Goal: Task Accomplishment & Management: Manage account settings

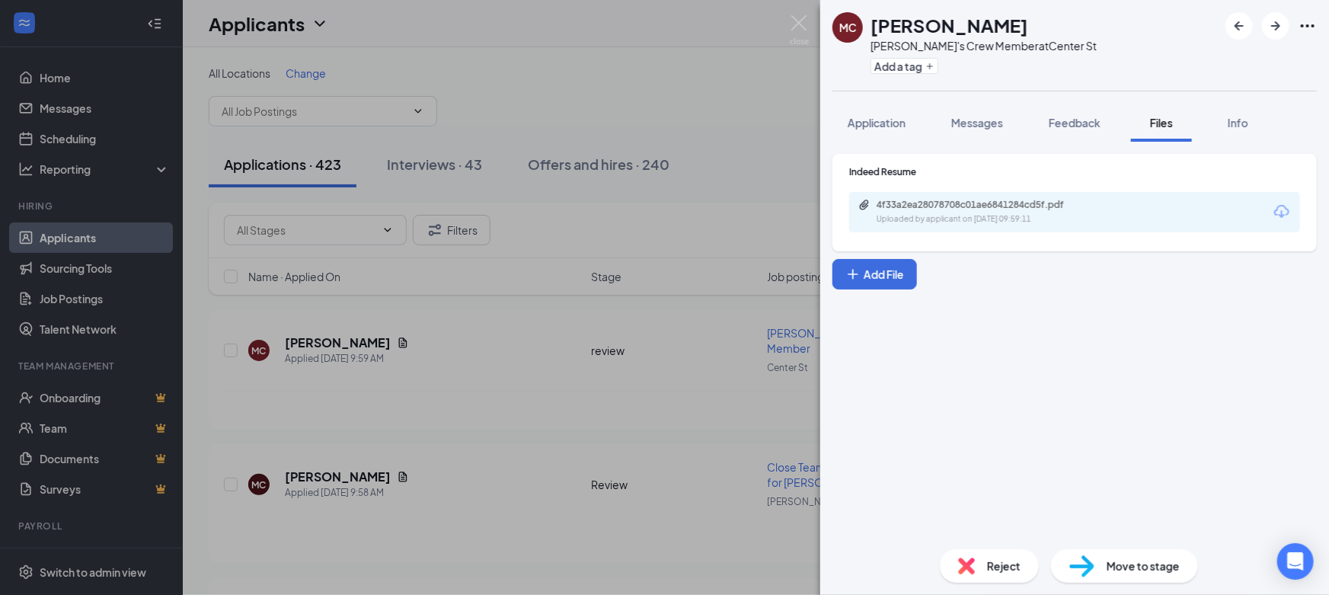
click at [761, 114] on div "MC [PERSON_NAME] Wendy's Crew Member at Center St Add a tag Application Message…" at bounding box center [664, 297] width 1329 height 595
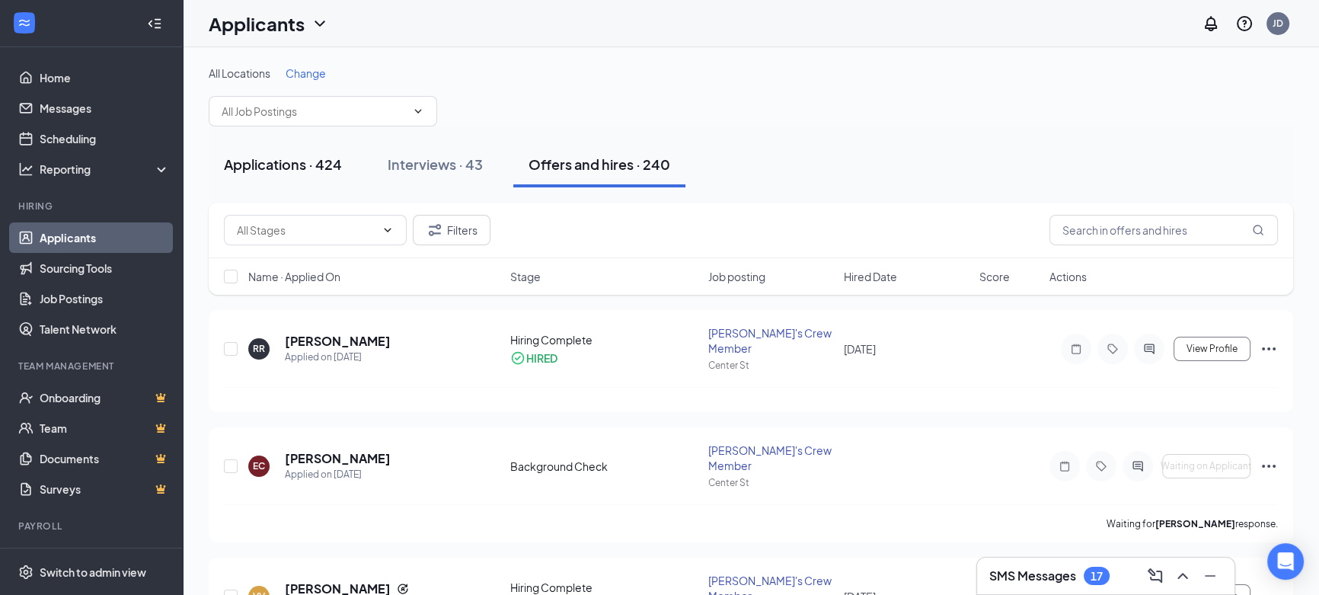
click at [293, 158] on div "Applications · 424" at bounding box center [283, 164] width 118 height 19
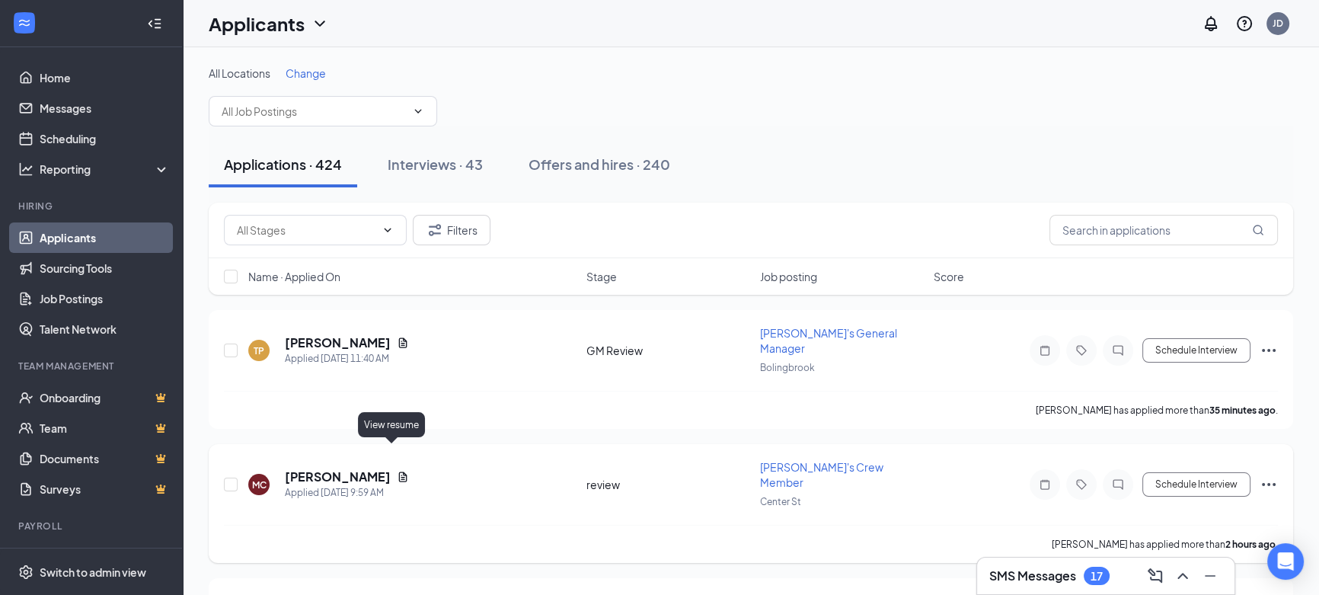
click at [397, 471] on icon "Document" at bounding box center [403, 477] width 12 height 12
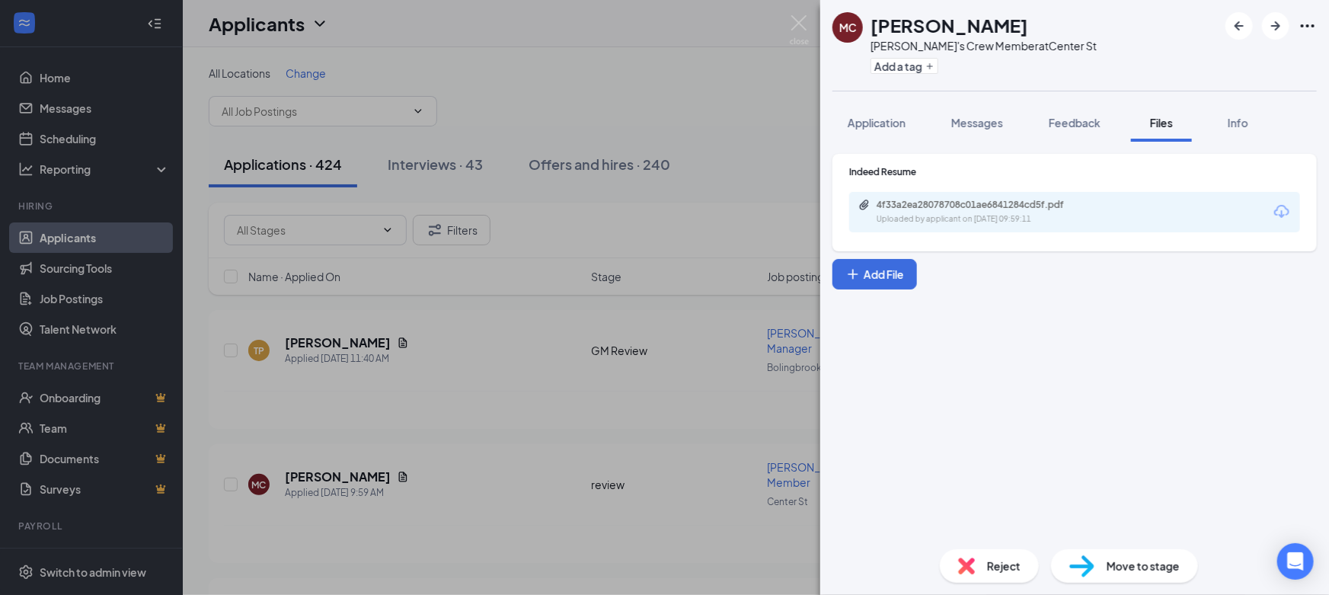
click at [1004, 197] on div "4f33a2ea28078708c01ae6841284cd5f.pdf Uploaded by applicant on [DATE] 09:59:11" at bounding box center [1074, 212] width 451 height 40
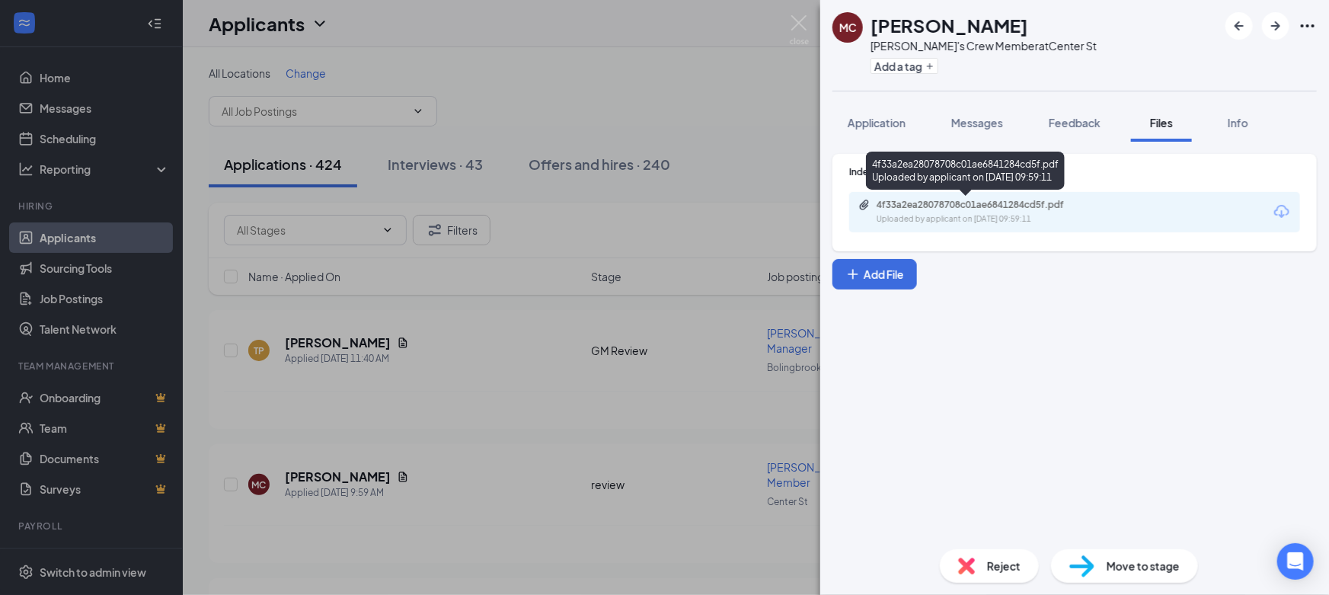
click at [1005, 203] on div "4f33a2ea28078708c01ae6841284cd5f.pdf" at bounding box center [983, 205] width 213 height 12
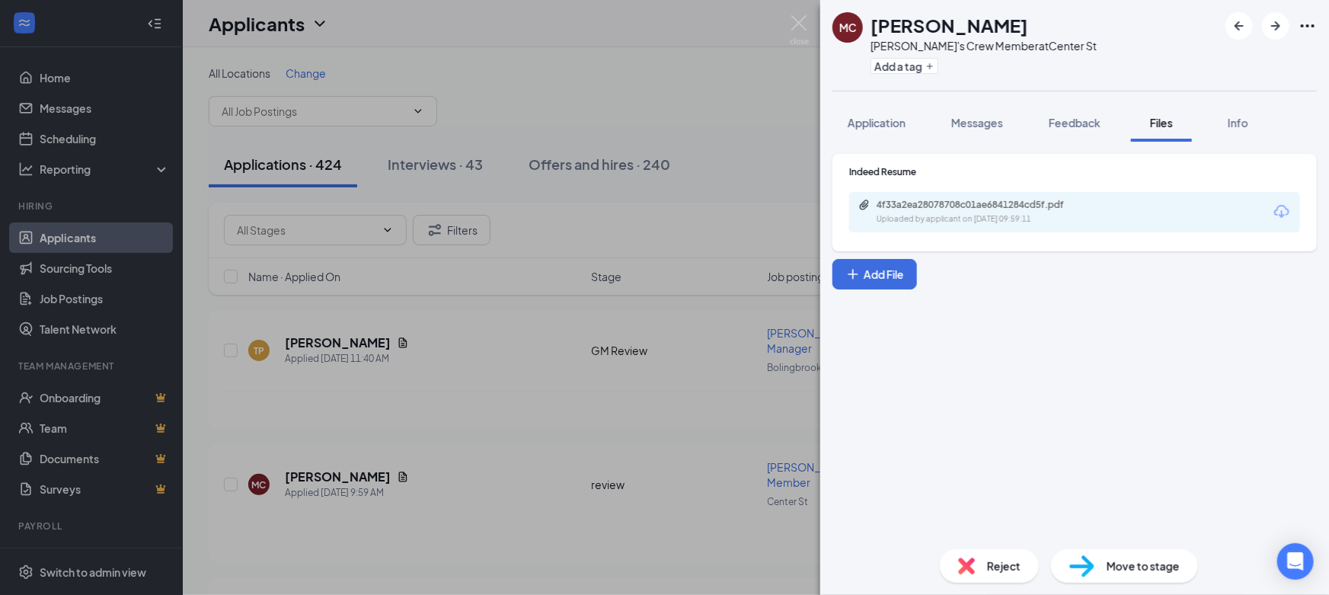
click at [591, 114] on div "MC [PERSON_NAME] Wendy's Crew Member at Center St Add a tag Application Message…" at bounding box center [664, 297] width 1329 height 595
